Goal: Transaction & Acquisition: Purchase product/service

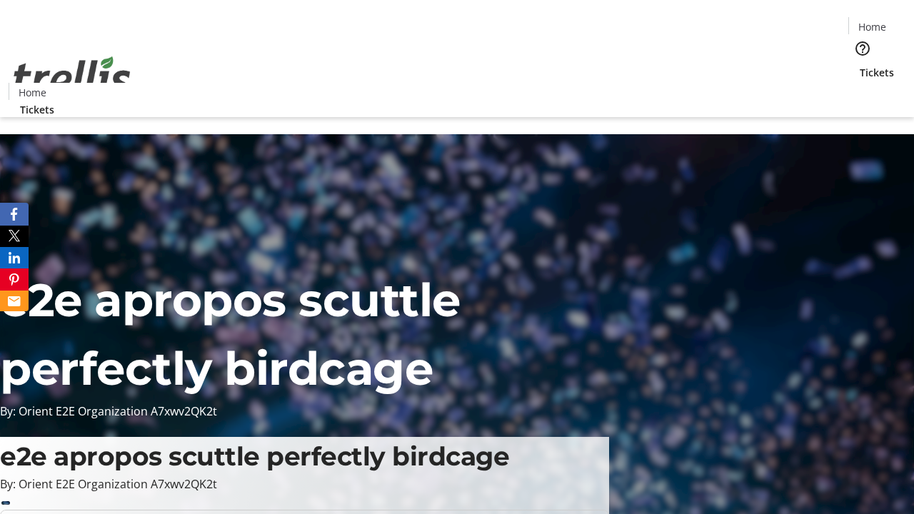
click at [859, 65] on span "Tickets" at bounding box center [876, 72] width 34 height 15
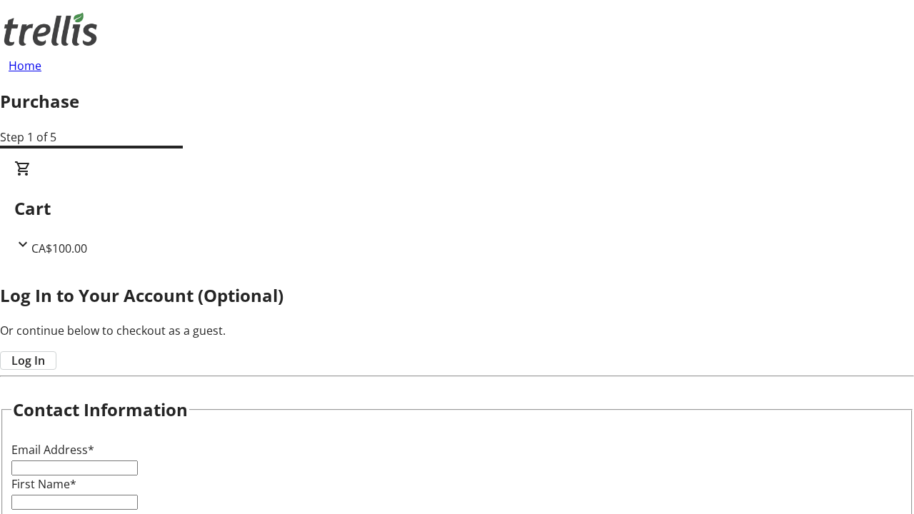
type input "FREE"
type input "[PERSON_NAME][EMAIL_ADDRESS][DOMAIN_NAME]"
type input "[PERSON_NAME]"
